Goal: Information Seeking & Learning: Learn about a topic

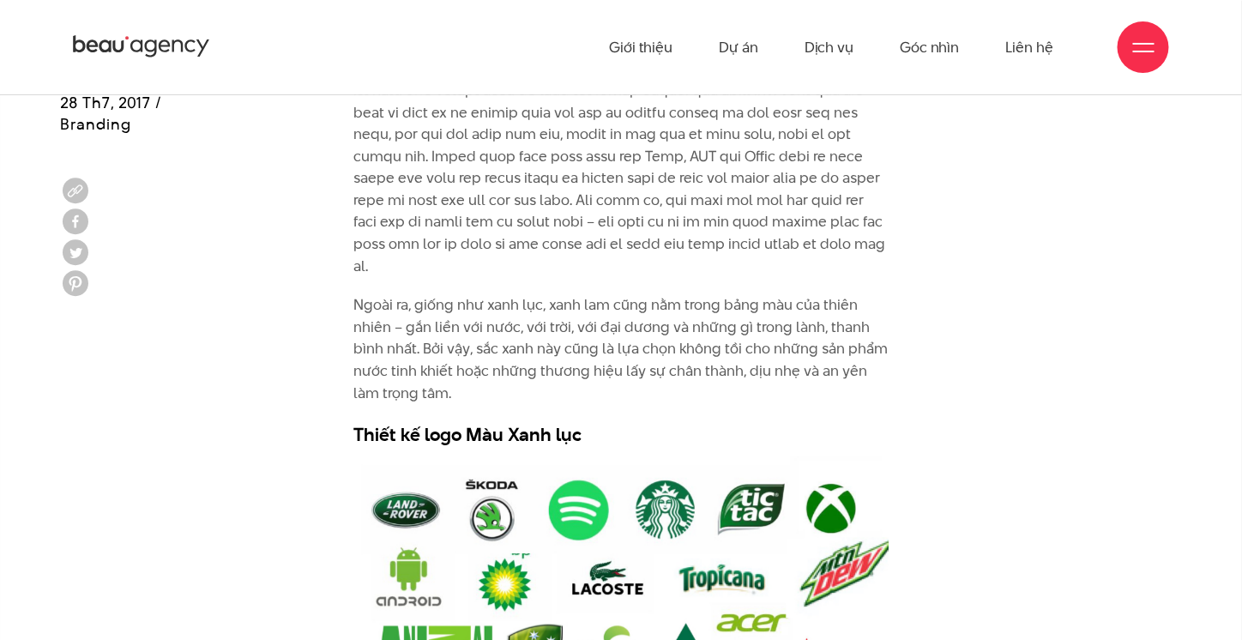
scroll to position [3603, 0]
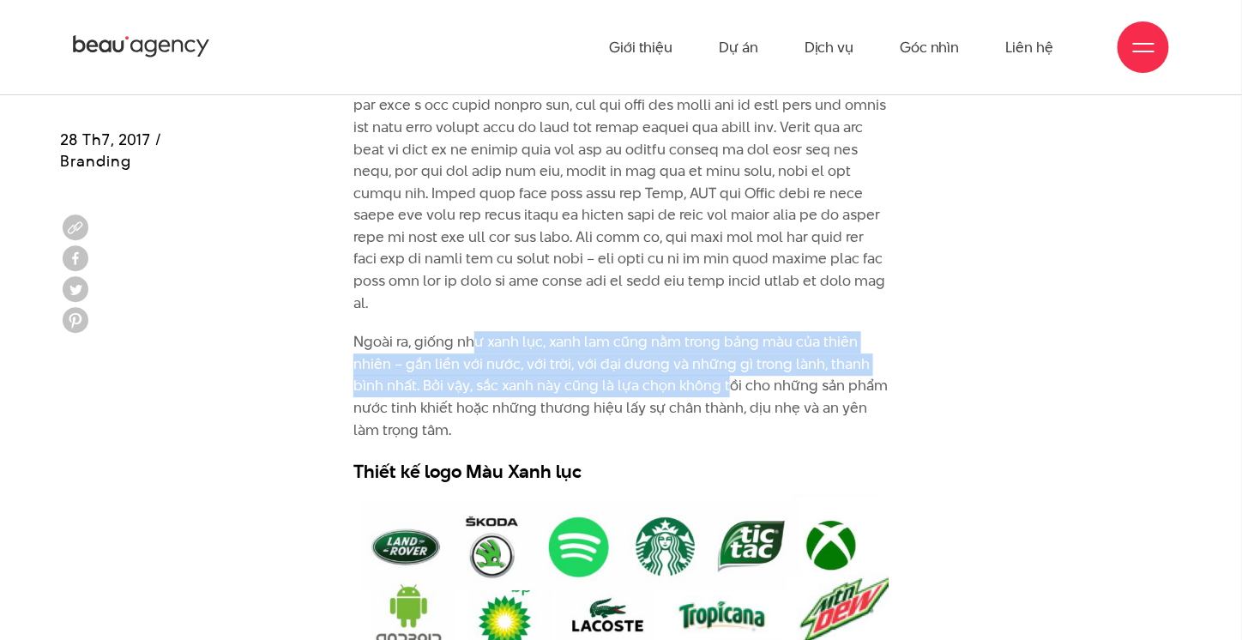
drag, startPoint x: 476, startPoint y: 334, endPoint x: 733, endPoint y: 385, distance: 261.6
click at [733, 385] on p "Ngoài ra, giống như xanh lục, xanh lam cũng nằm trong bảng màu của thiên nhiên …" at bounding box center [620, 386] width 535 height 110
click at [603, 388] on p "Ngoài ra, giống như xanh lục, xanh lam cũng nằm trong bảng màu của thiên nhiên …" at bounding box center [620, 386] width 535 height 110
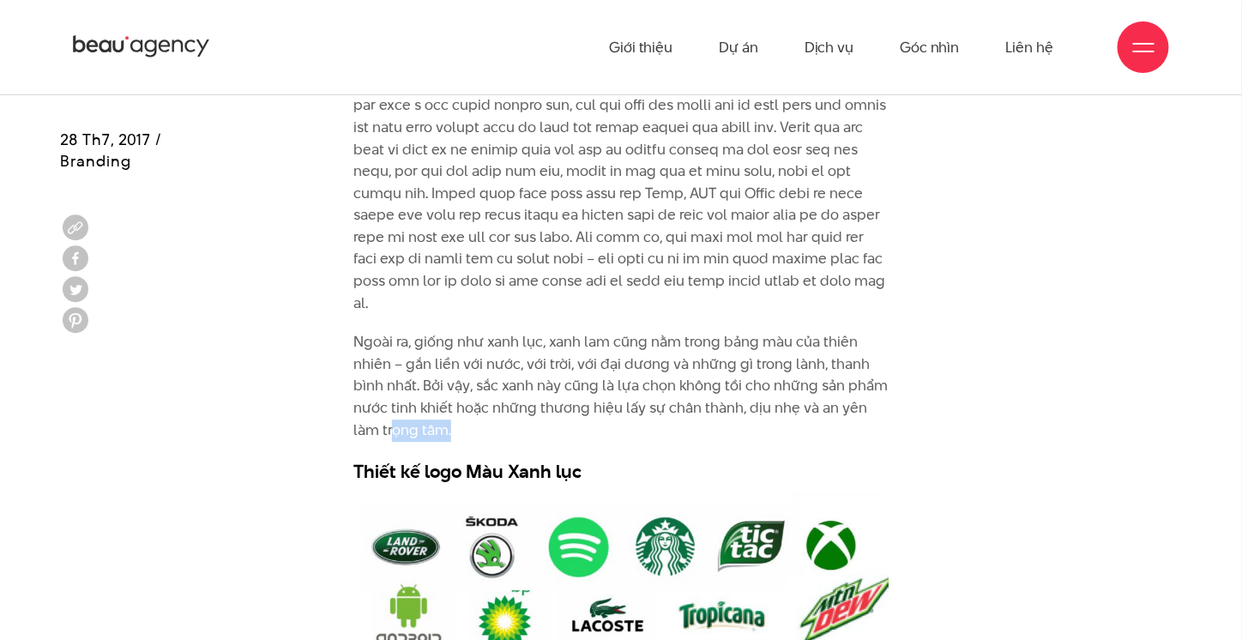
drag, startPoint x: 392, startPoint y: 422, endPoint x: 624, endPoint y: 420, distance: 231.7
click at [624, 420] on p "Ngoài ra, giống như xanh lục, xanh lam cũng nằm trong bảng màu của thiên nhiên …" at bounding box center [620, 386] width 535 height 110
click at [691, 385] on p "Ngoài ra, giống như xanh lục, xanh lam cũng nằm trong bảng màu của thiên nhiên …" at bounding box center [620, 386] width 535 height 110
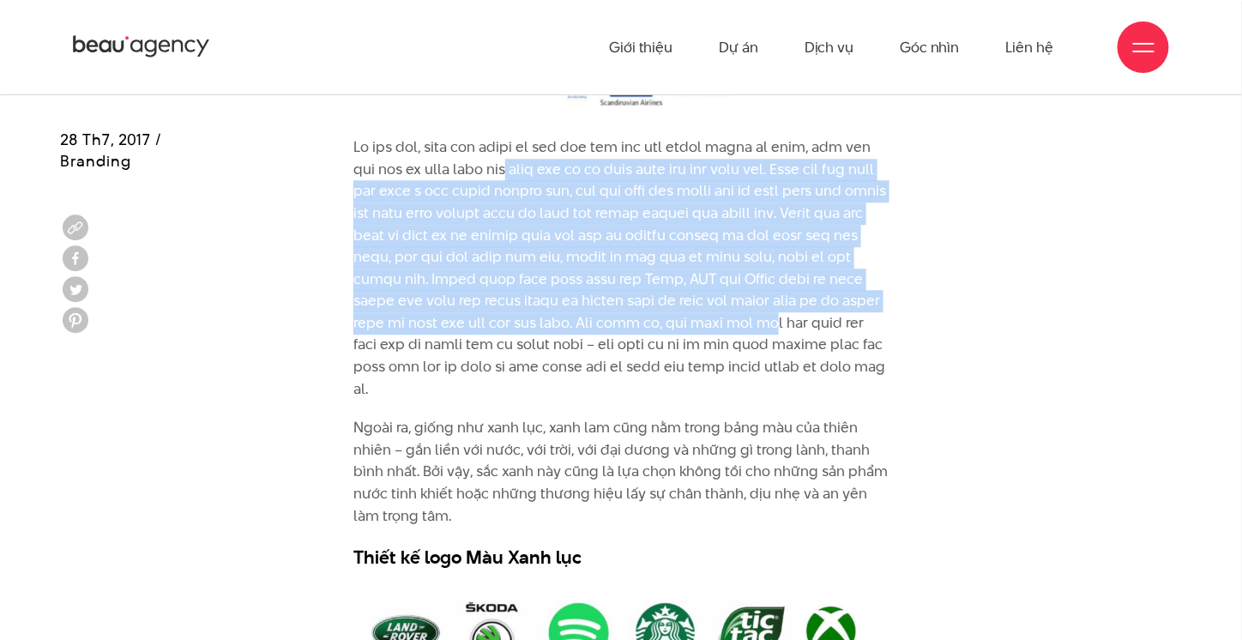
drag, startPoint x: 517, startPoint y: 167, endPoint x: 836, endPoint y: 312, distance: 349.8
click at [836, 312] on p at bounding box center [620, 267] width 535 height 263
click at [775, 202] on p at bounding box center [620, 267] width 535 height 263
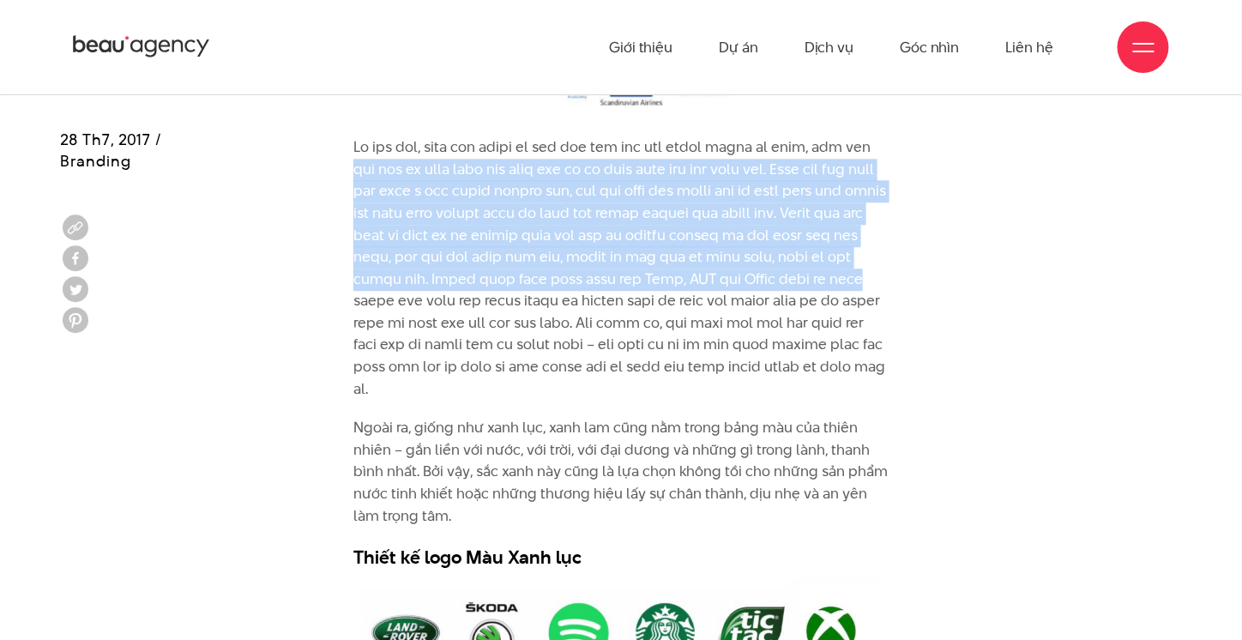
drag, startPoint x: 335, startPoint y: 172, endPoint x: 905, endPoint y: 271, distance: 578.3
click at [905, 271] on div "Ngoài ra, giống như xanh lục, xanh lam cũng nằm trong bảng màu của thiên nhiên …" at bounding box center [621, 357] width 1122 height 442
click at [829, 254] on p at bounding box center [620, 267] width 535 height 263
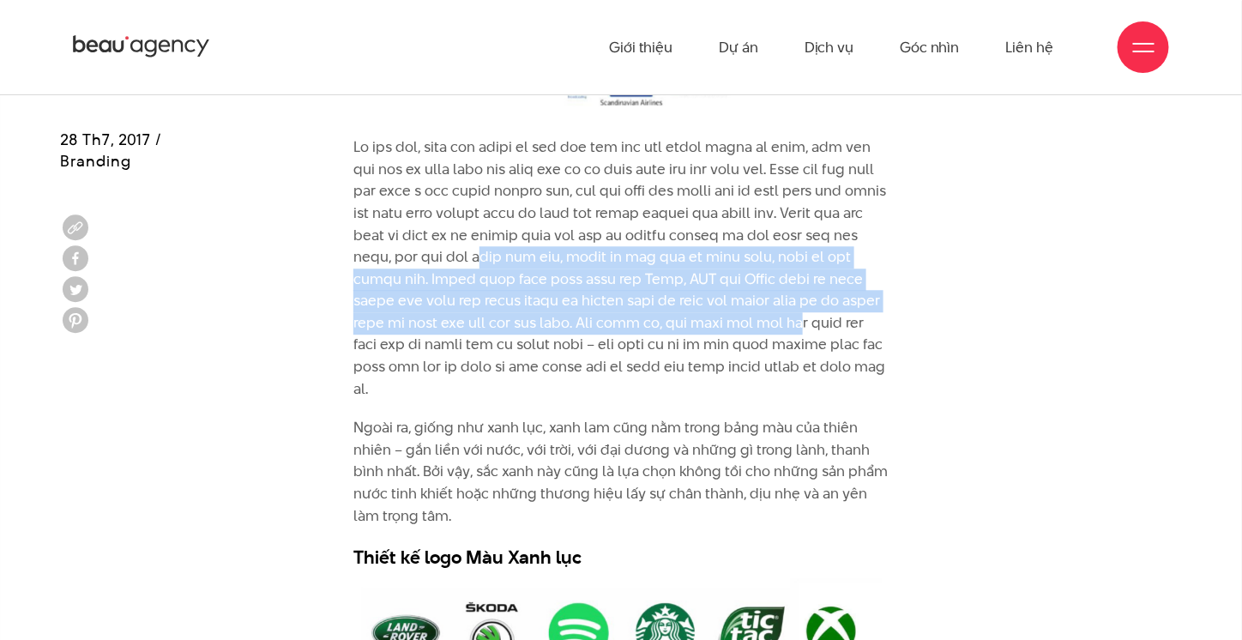
drag, startPoint x: 566, startPoint y: 259, endPoint x: 866, endPoint y: 317, distance: 304.9
click at [866, 317] on p at bounding box center [620, 267] width 535 height 263
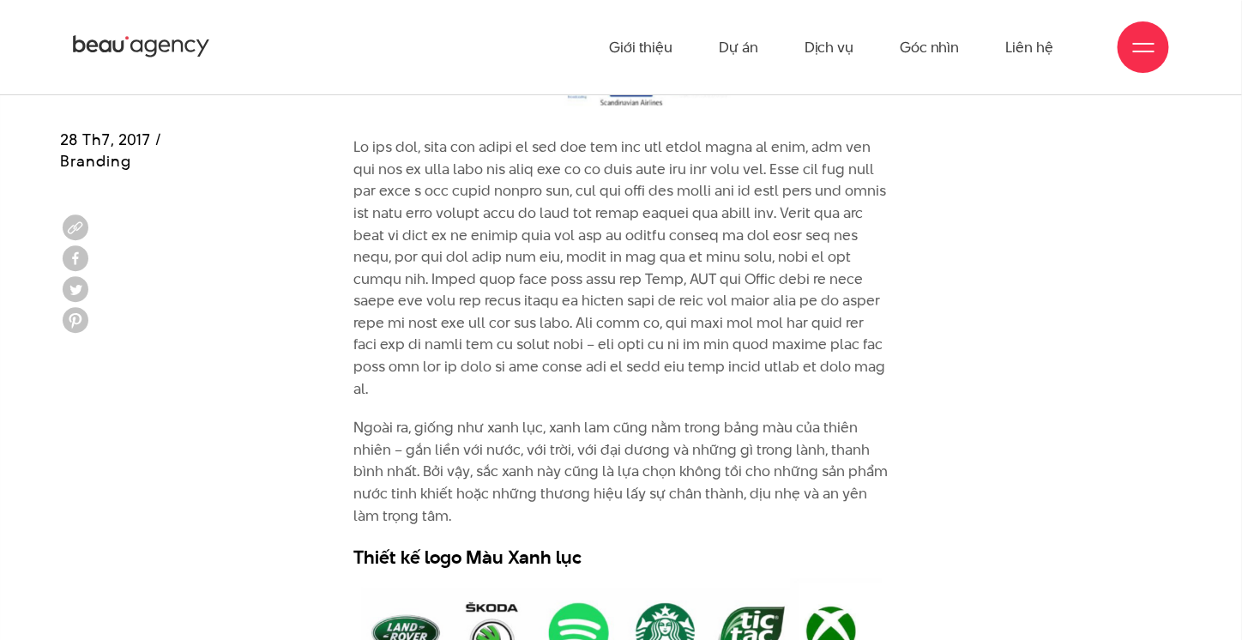
click at [502, 254] on p at bounding box center [620, 267] width 535 height 263
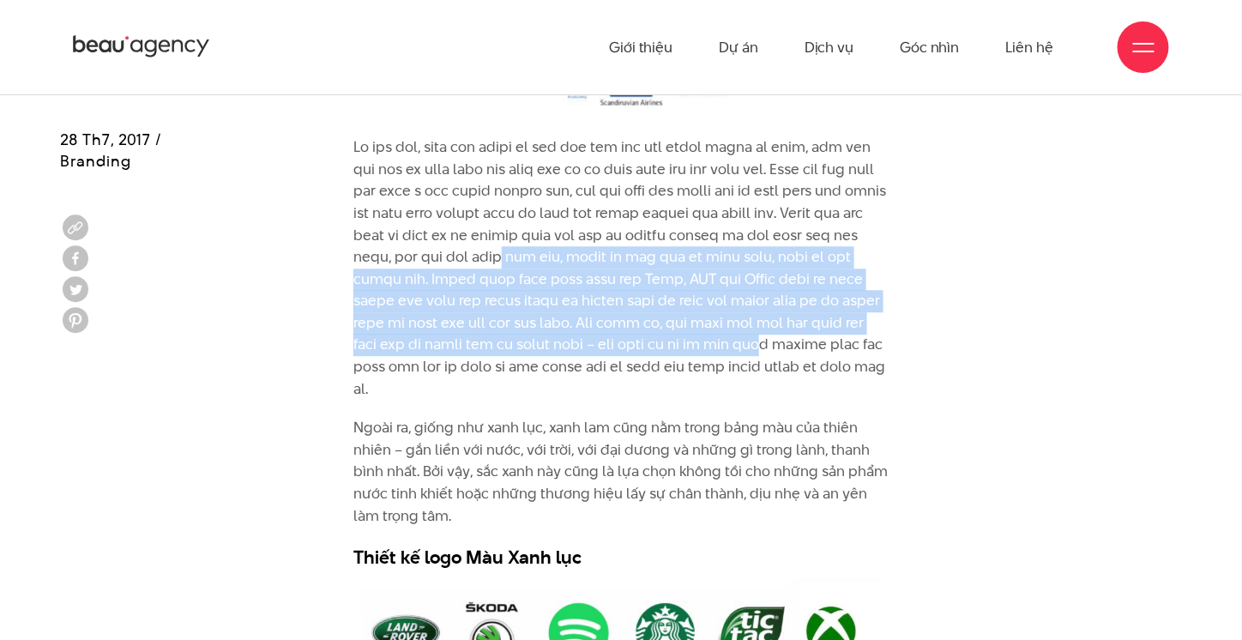
drag, startPoint x: 589, startPoint y: 251, endPoint x: 832, endPoint y: 341, distance: 258.7
click at [832, 341] on p at bounding box center [620, 267] width 535 height 263
click at [789, 293] on p at bounding box center [620, 267] width 535 height 263
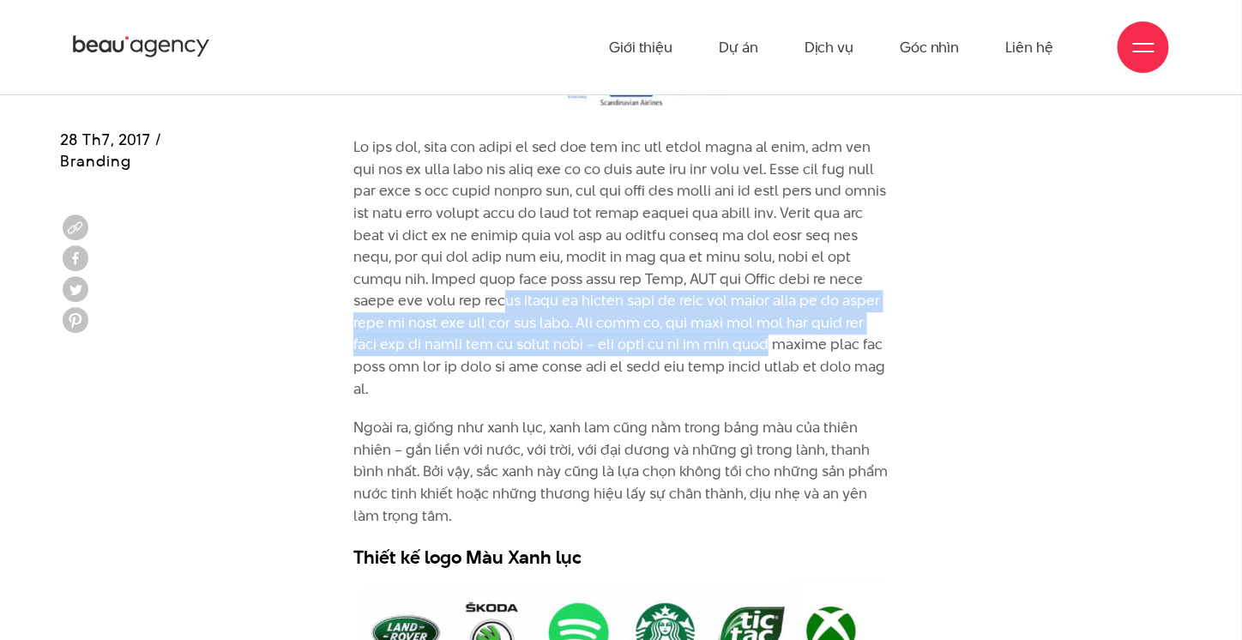
drag, startPoint x: 587, startPoint y: 291, endPoint x: 847, endPoint y: 345, distance: 265.5
click at [847, 345] on p at bounding box center [620, 267] width 535 height 263
click at [770, 341] on p at bounding box center [620, 267] width 535 height 263
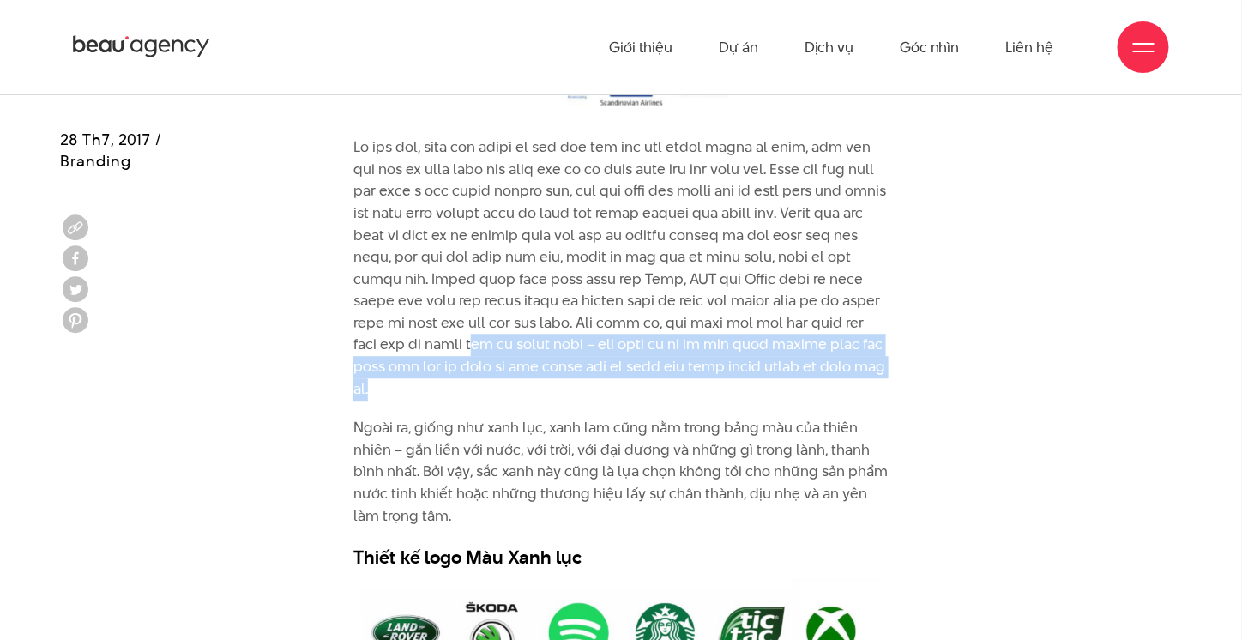
drag, startPoint x: 534, startPoint y: 334, endPoint x: 895, endPoint y: 388, distance: 365.2
click at [895, 388] on div "Ngoài ra, giống như xanh lục, xanh lam cũng nằm trong bảng màu của thiên nhiên …" at bounding box center [621, 357] width 561 height 442
click at [808, 358] on p at bounding box center [620, 267] width 535 height 263
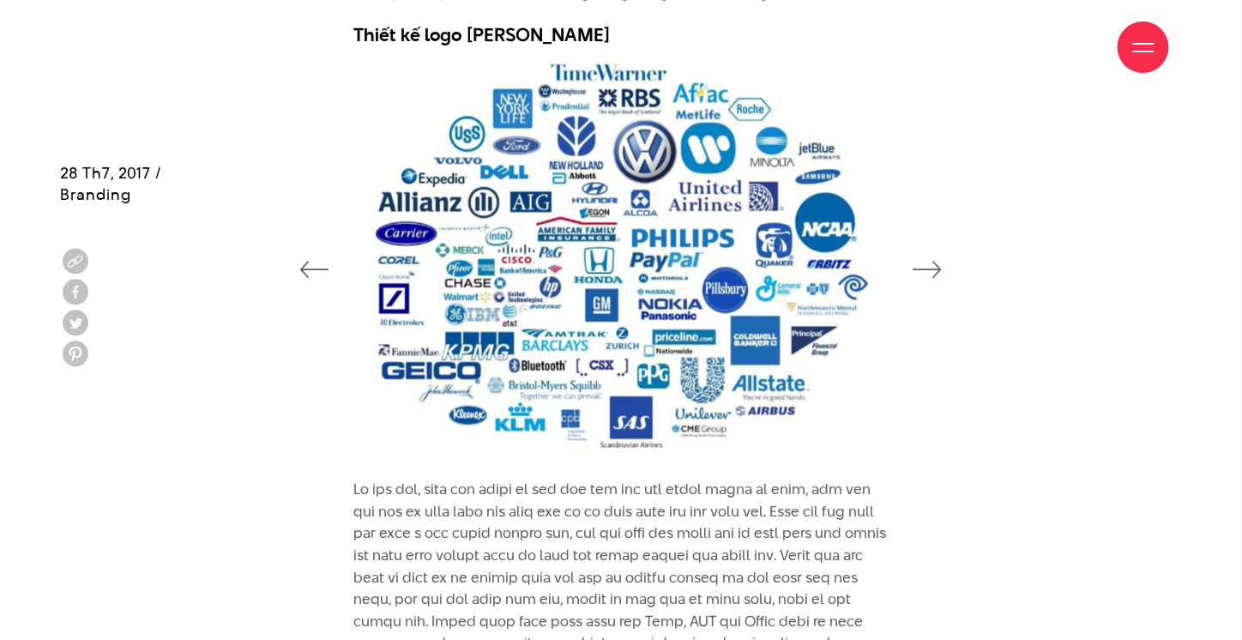
scroll to position [3346, 0]
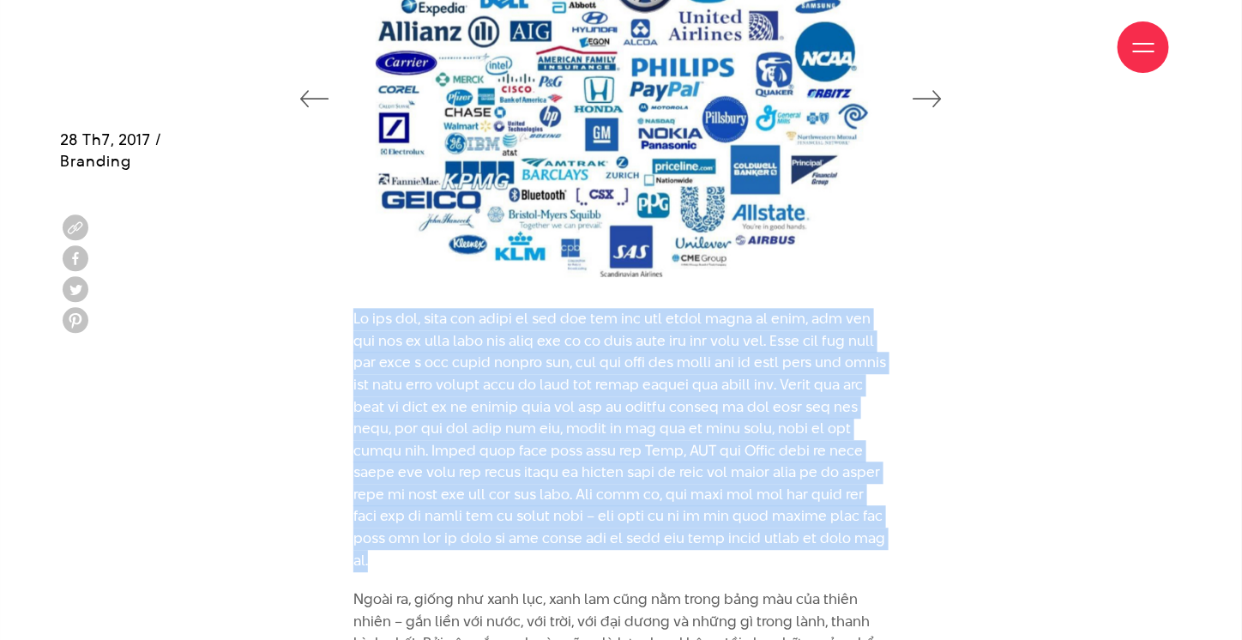
drag, startPoint x: 341, startPoint y: 304, endPoint x: 877, endPoint y: 567, distance: 596.6
click at [877, 567] on div "Sự lựa chọn về màu sắc là một trong những quyết định quan trọng nhất trong thiế…" at bounding box center [621, 380] width 1242 height 6434
click at [820, 443] on p at bounding box center [620, 439] width 535 height 263
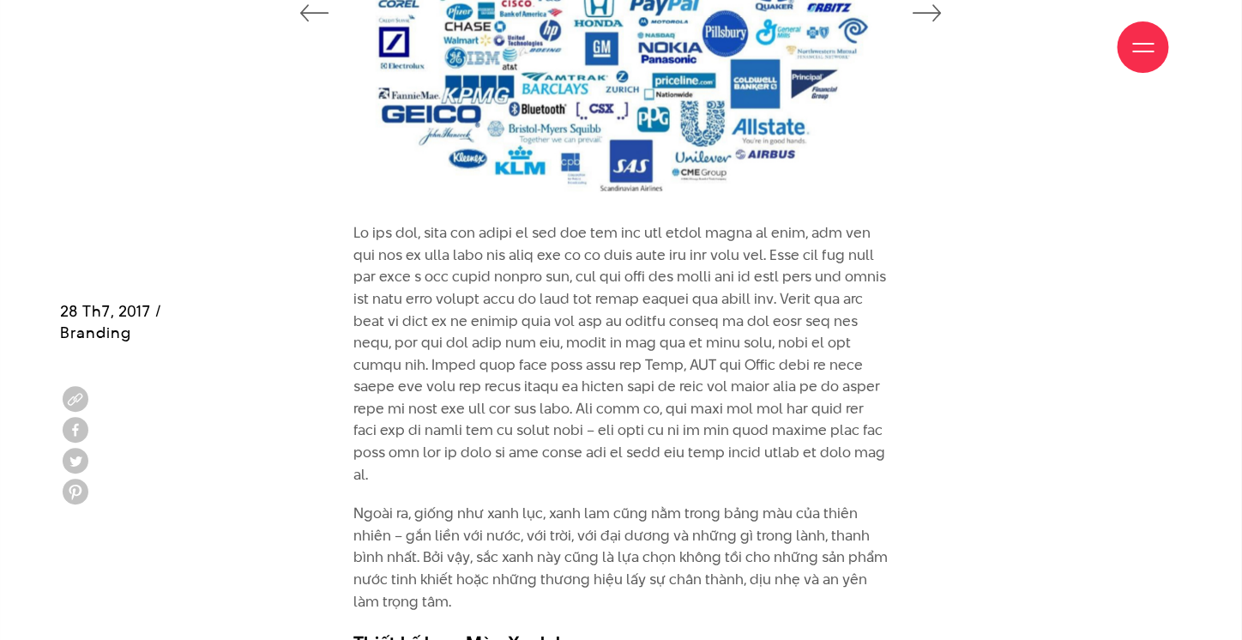
scroll to position [3603, 0]
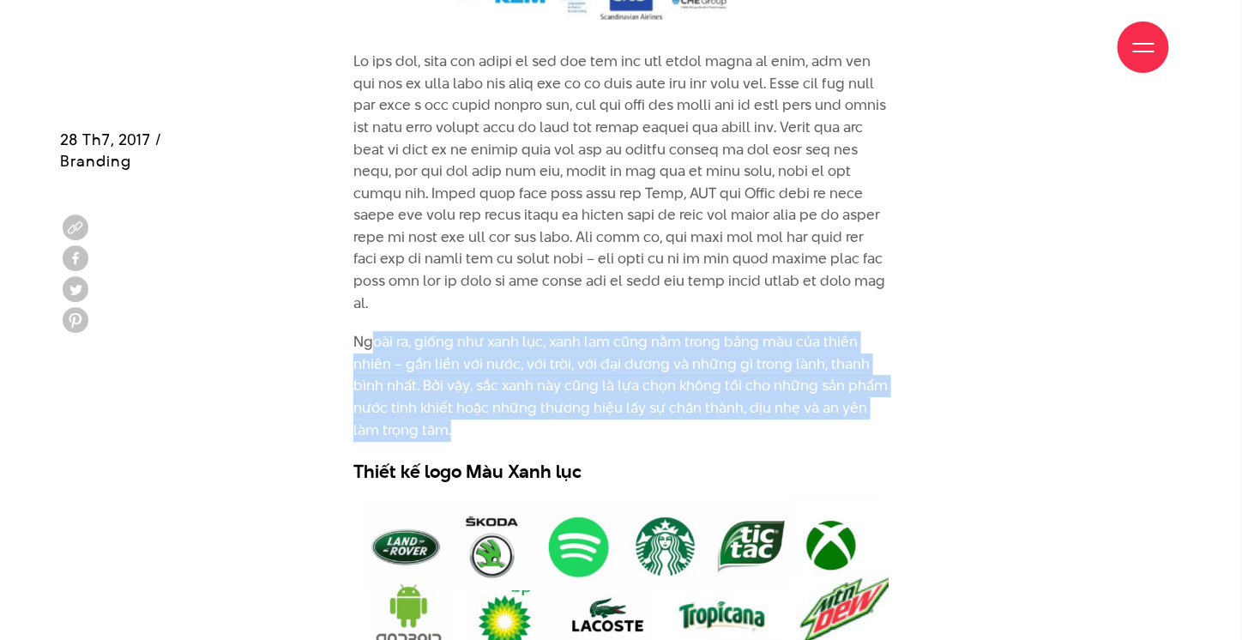
drag, startPoint x: 368, startPoint y: 347, endPoint x: 750, endPoint y: 420, distance: 388.8
click at [750, 420] on p "Ngoài ra, giống như xanh lục, xanh lam cũng nằm trong bảng màu của thiên nhiên …" at bounding box center [620, 386] width 535 height 110
click at [567, 222] on p at bounding box center [620, 182] width 535 height 263
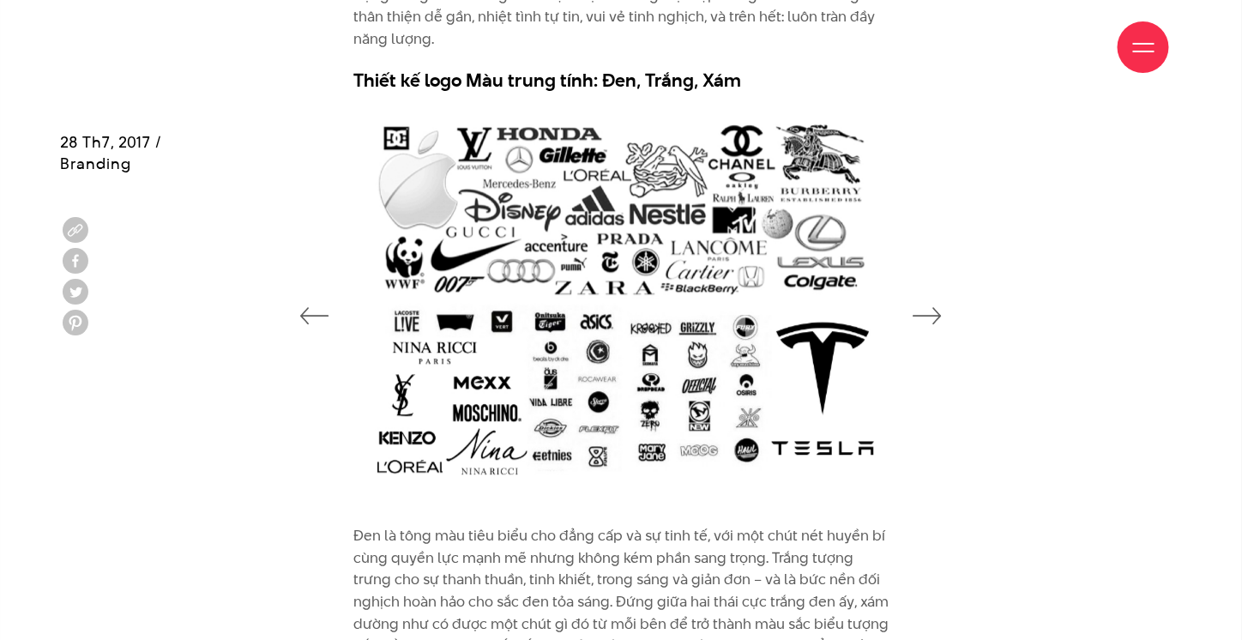
scroll to position [6006, 0]
